Goal: Information Seeking & Learning: Learn about a topic

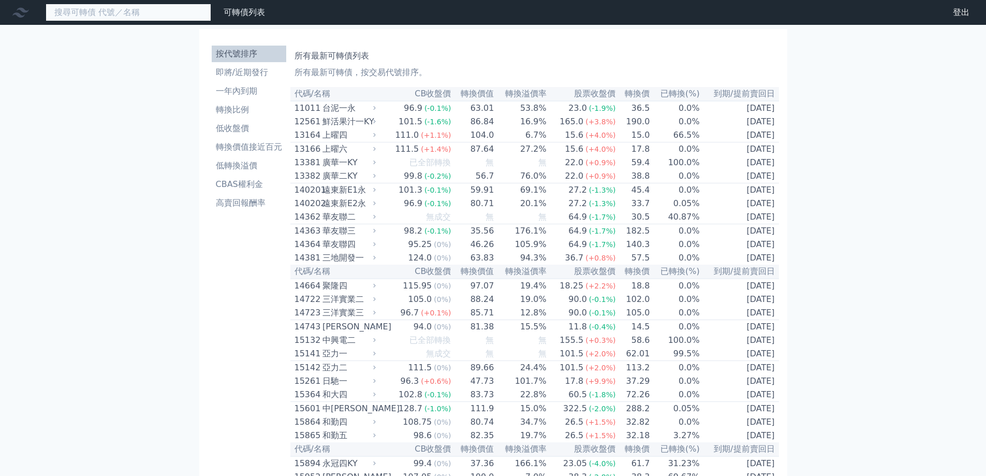
click at [156, 17] on input at bounding box center [129, 13] width 166 height 18
click at [95, 14] on input at bounding box center [129, 13] width 166 height 18
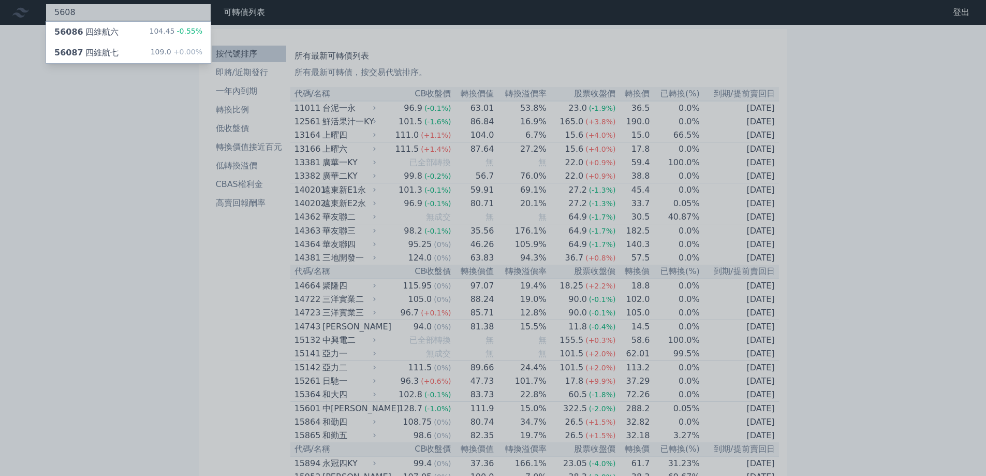
type input "5608"
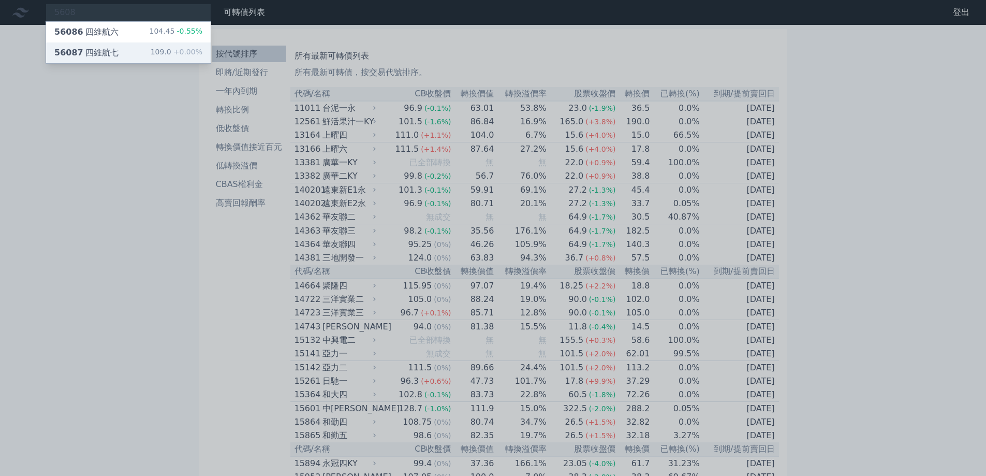
click at [81, 53] on div "56087 四維航七" at bounding box center [86, 53] width 64 height 12
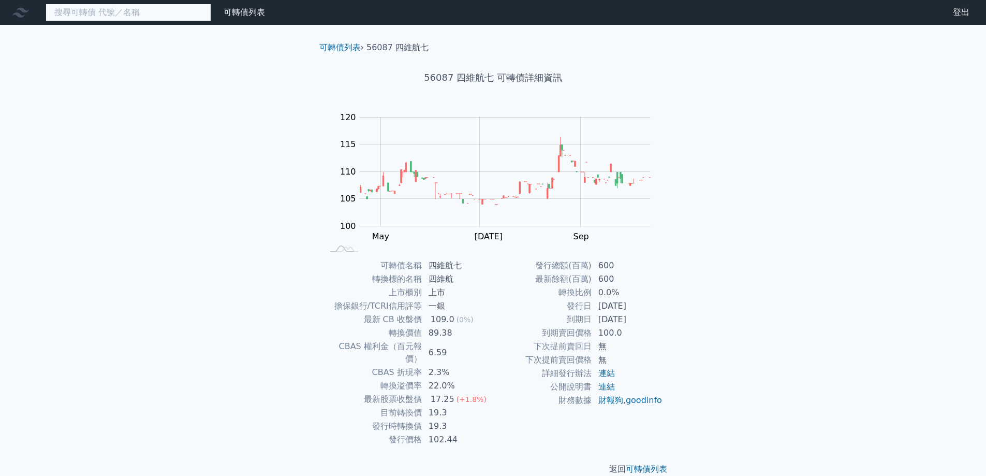
click at [173, 11] on input at bounding box center [129, 13] width 166 height 18
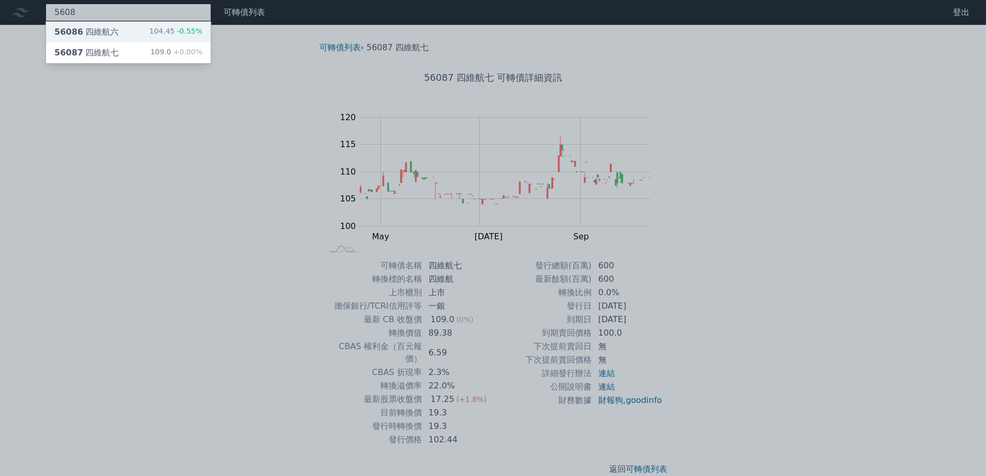
type input "5608"
click at [151, 28] on div "56086 四維航六 104.45 -0.55%" at bounding box center [128, 32] width 165 height 21
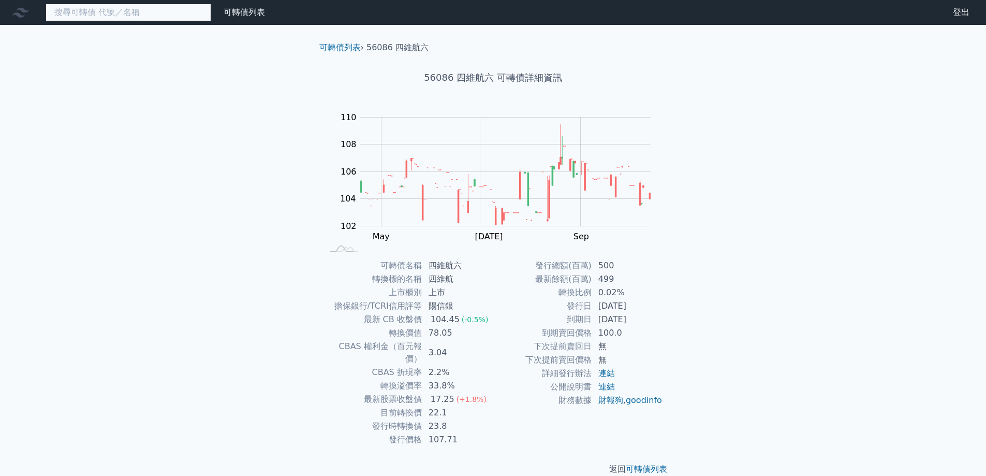
click at [152, 17] on input at bounding box center [129, 13] width 166 height 18
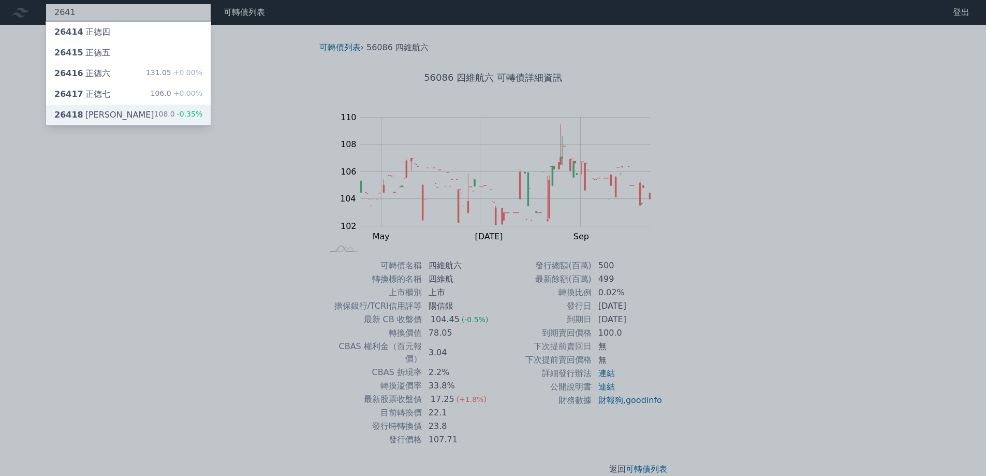
type input "2641"
click at [152, 116] on div "26418 正德八 108.0 -0.35%" at bounding box center [128, 115] width 165 height 21
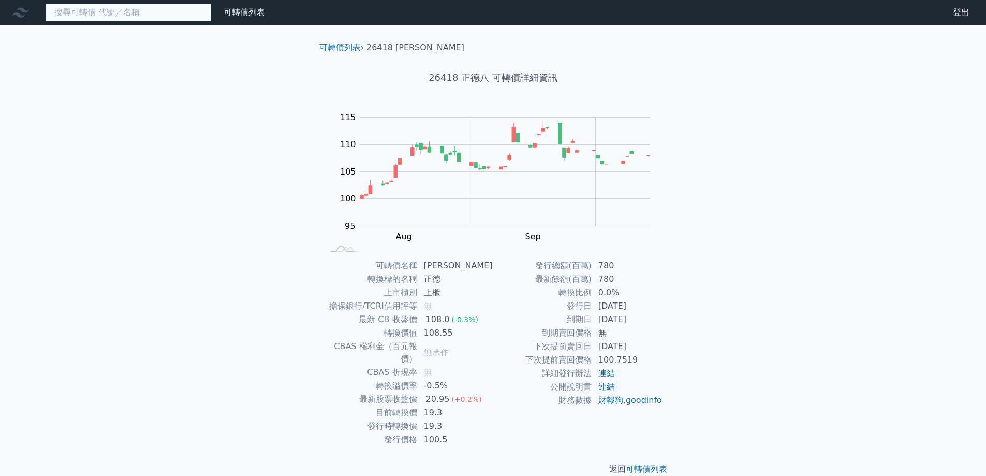
click at [91, 12] on input at bounding box center [129, 13] width 166 height 18
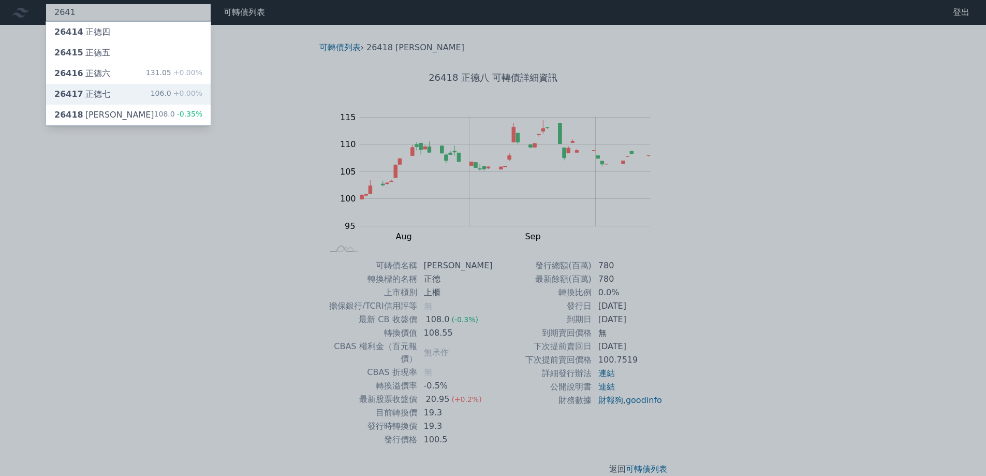
type input "2641"
click at [103, 94] on div "26417 正德七" at bounding box center [82, 94] width 56 height 12
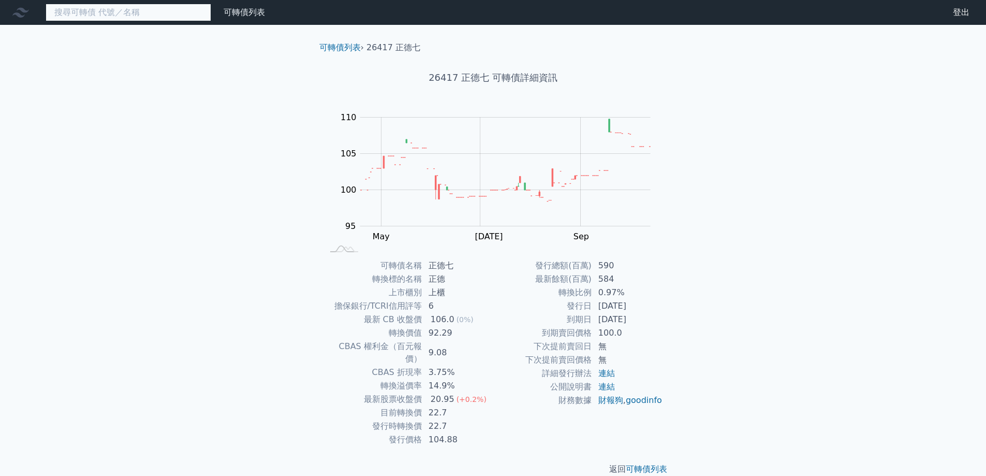
click at [105, 12] on input at bounding box center [129, 13] width 166 height 18
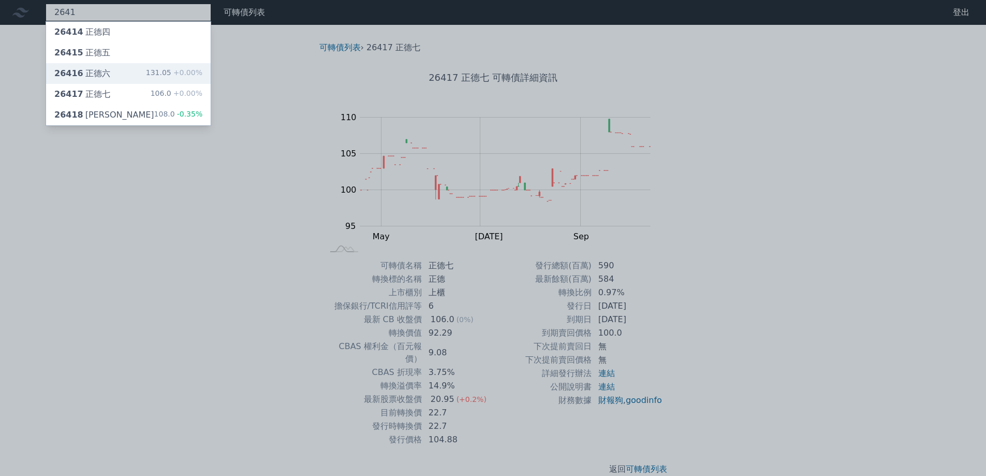
type input "2641"
click at [112, 77] on div "26416 正德六 131.05 +0.00%" at bounding box center [128, 73] width 165 height 21
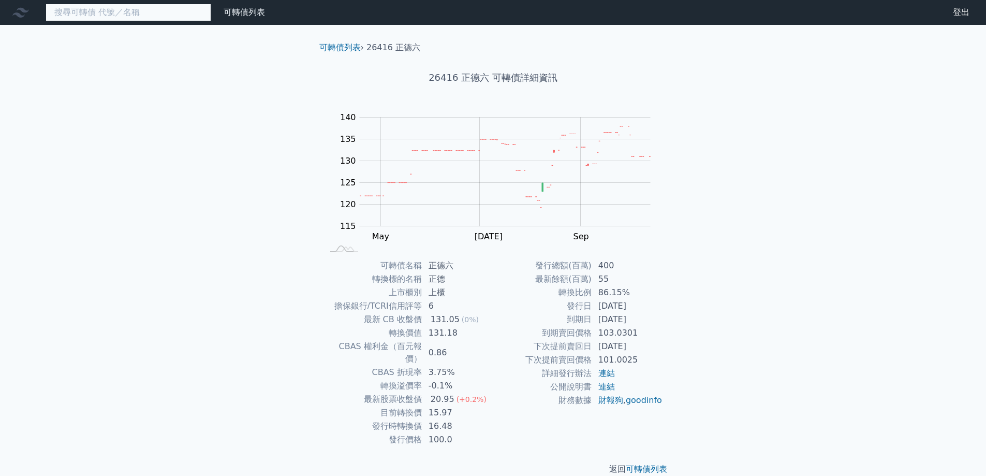
click at [132, 13] on input at bounding box center [129, 13] width 166 height 18
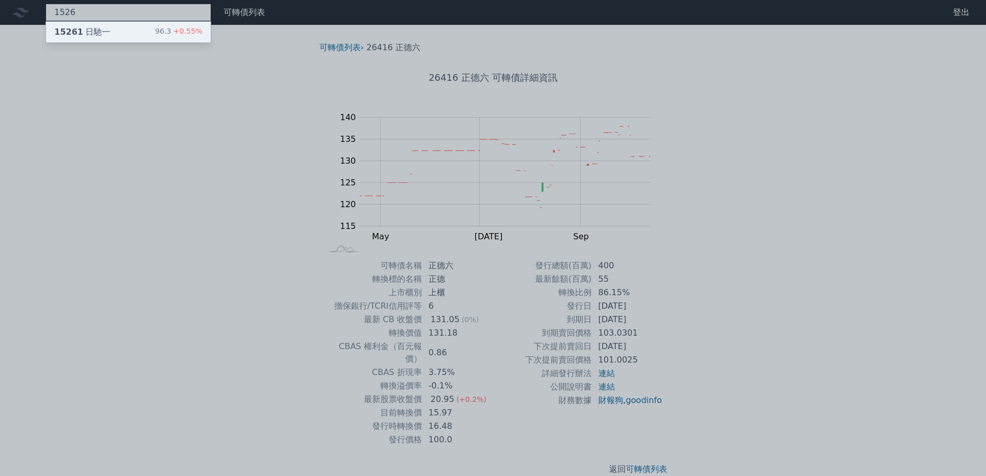
type input "1526"
click at [137, 32] on div "15261 日馳一 96.3 +0.55%" at bounding box center [128, 32] width 165 height 21
